Goal: Task Accomplishment & Management: Manage account settings

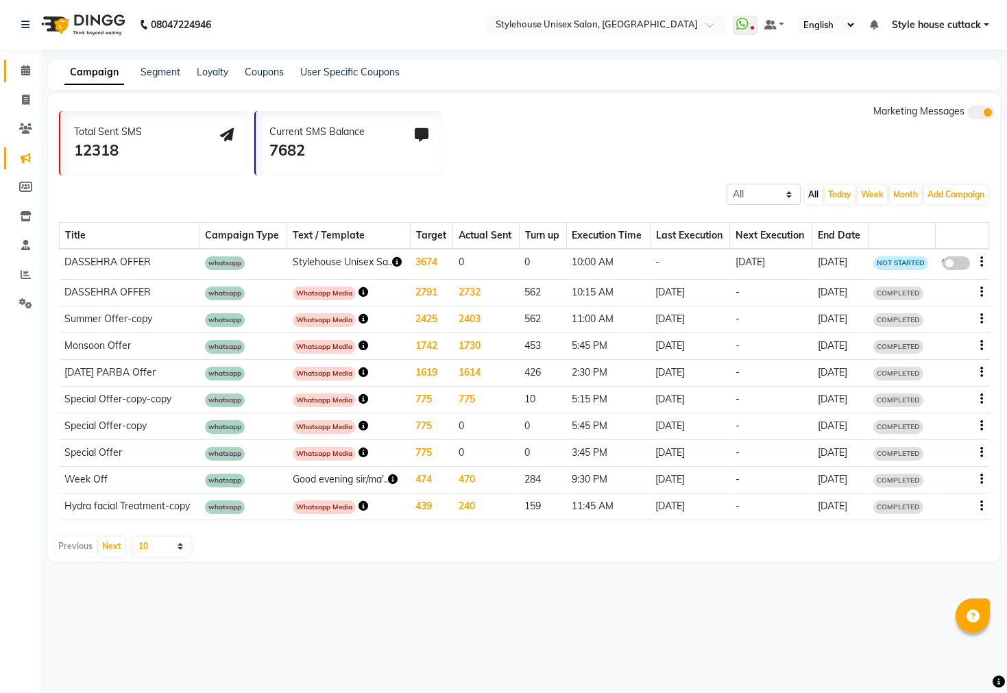
click at [25, 61] on link "Calendar" at bounding box center [20, 71] width 33 height 23
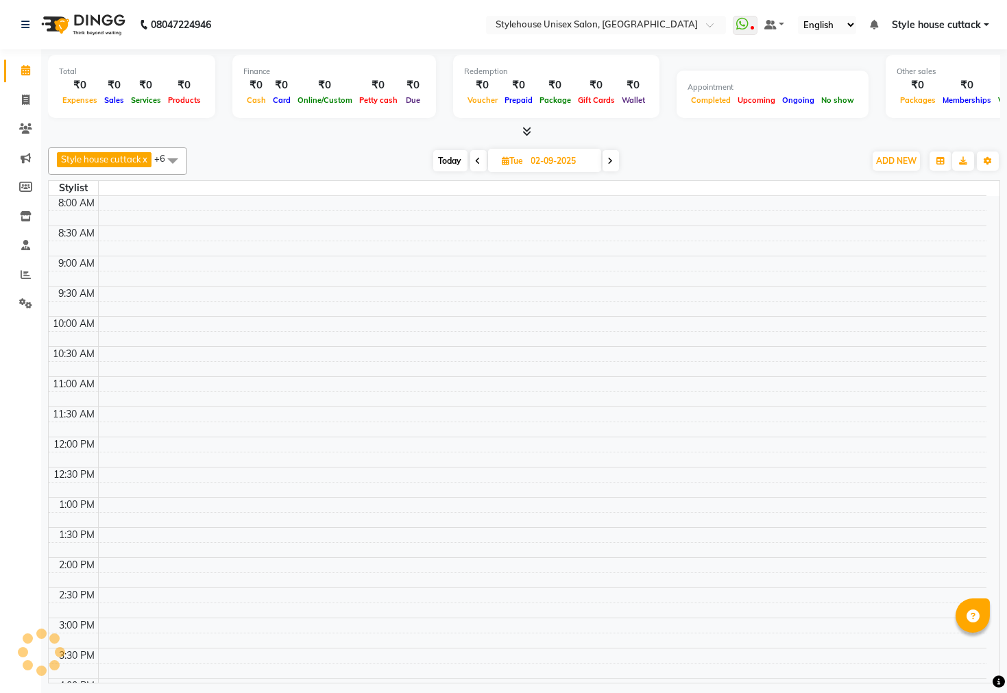
scroll to position [369, 0]
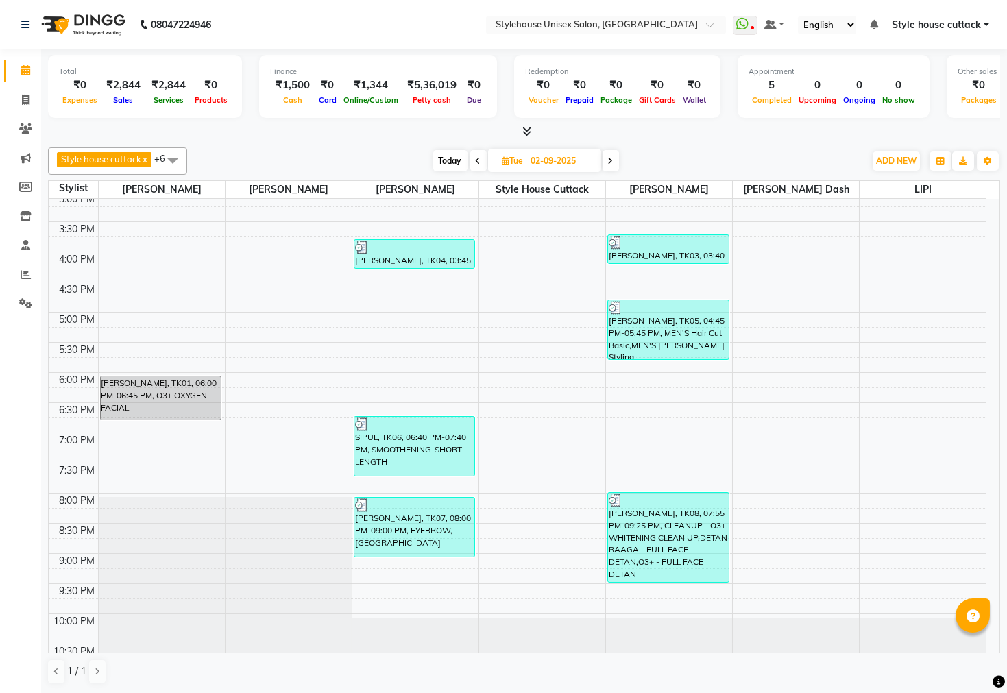
click at [968, 23] on span "Style house cuttack" at bounding box center [936, 25] width 89 height 14
click at [929, 93] on link "Sign out" at bounding box center [918, 94] width 125 height 21
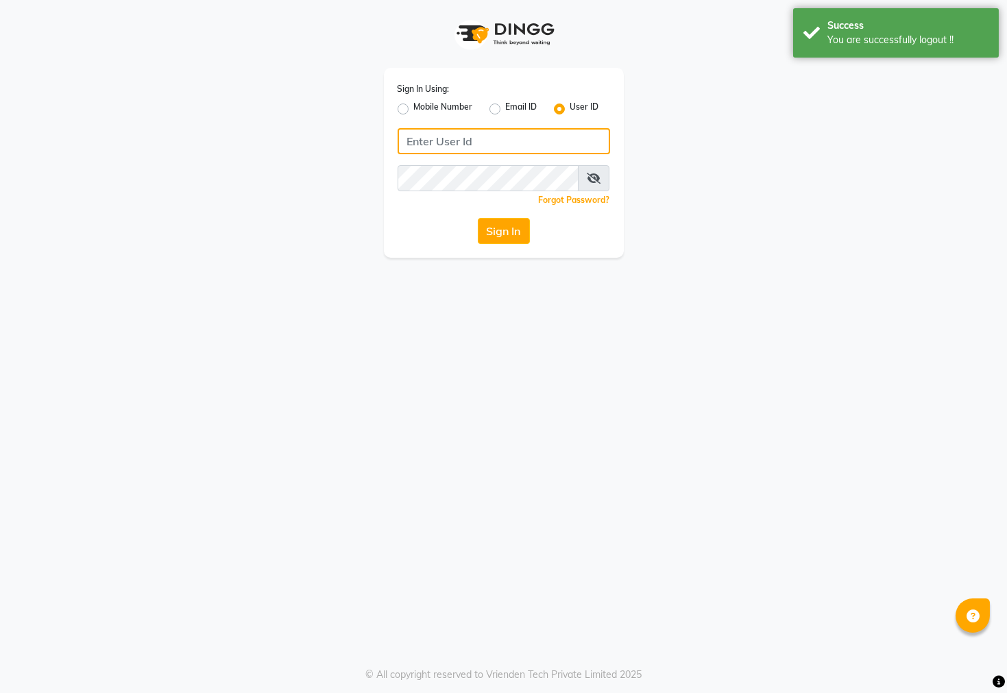
type input "7609999905"
click at [414, 108] on label "Mobile Number" at bounding box center [443, 109] width 59 height 16
click at [414, 108] on input "Mobile Number" at bounding box center [418, 105] width 9 height 9
radio input "true"
radio input "false"
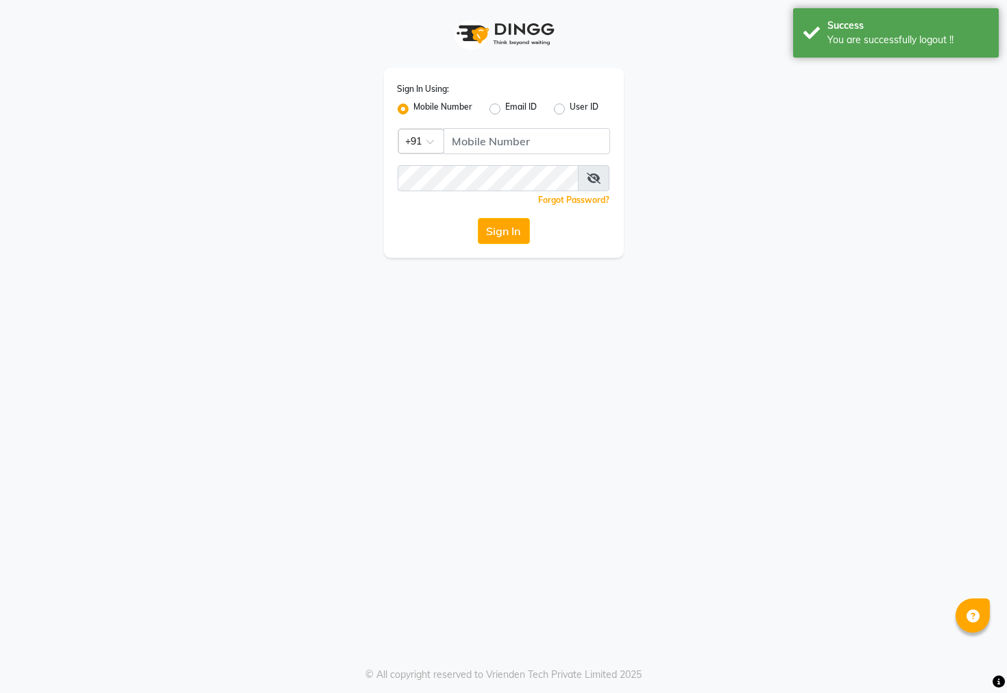
click at [570, 109] on label "User ID" at bounding box center [584, 109] width 29 height 16
click at [570, 109] on input "User ID" at bounding box center [574, 105] width 9 height 9
radio input "true"
radio input "false"
click at [491, 137] on input "Username" at bounding box center [504, 141] width 213 height 26
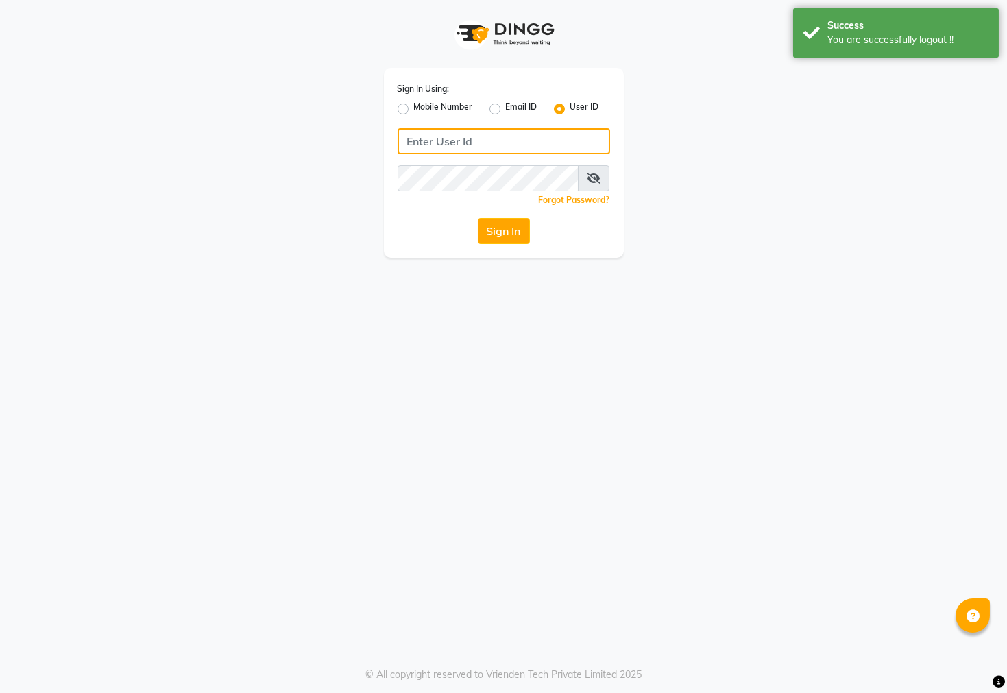
type input "7438832222"
click at [494, 236] on button "Sign In" at bounding box center [504, 231] width 52 height 26
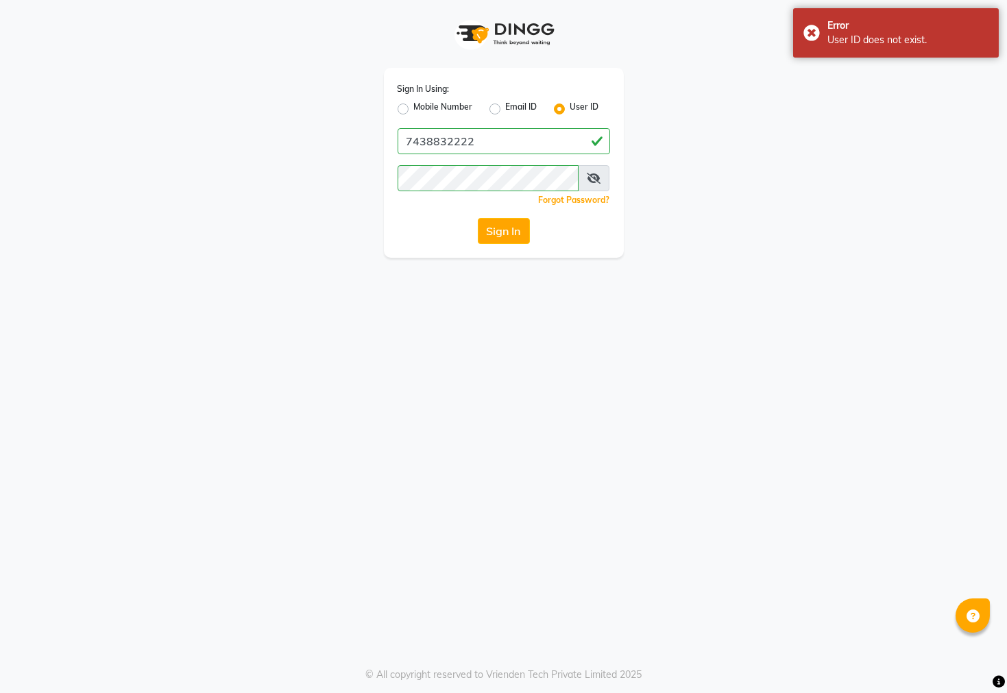
click at [414, 108] on label "Mobile Number" at bounding box center [443, 109] width 59 height 16
click at [414, 108] on input "Mobile Number" at bounding box center [418, 105] width 9 height 9
radio input "true"
radio input "false"
click at [479, 129] on input "Username" at bounding box center [527, 141] width 167 height 26
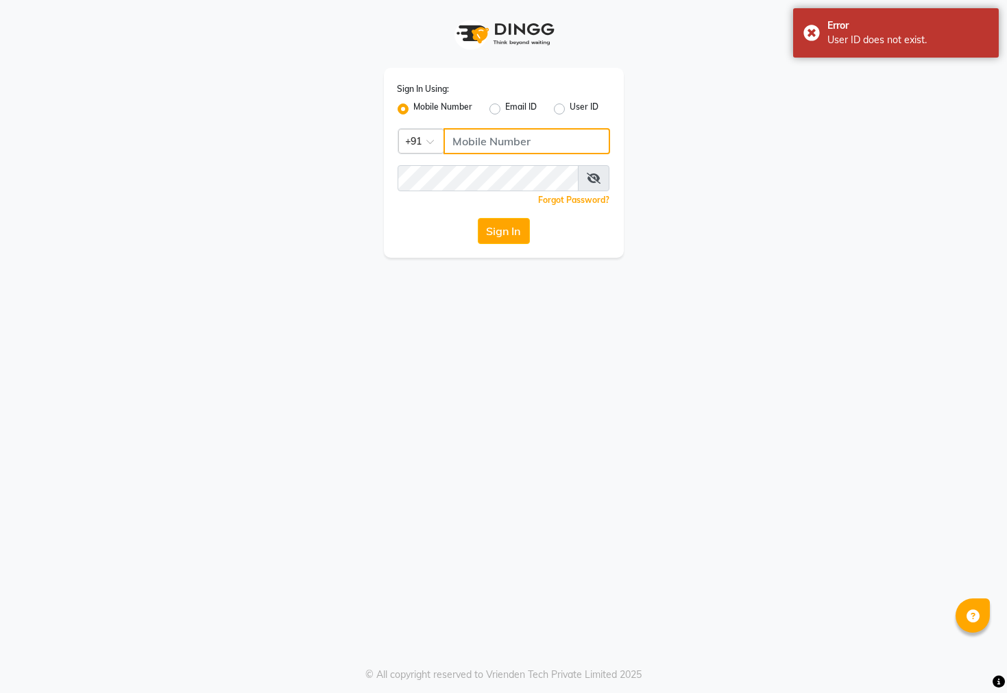
type input "7438832222"
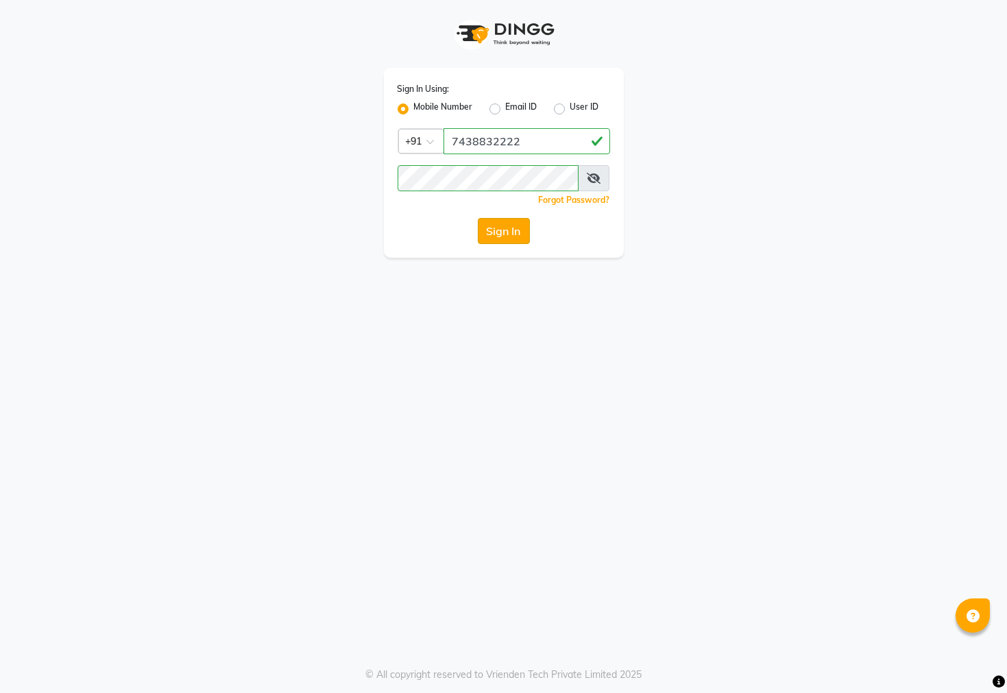
click at [498, 232] on button "Sign In" at bounding box center [504, 231] width 52 height 26
